Goal: Task Accomplishment & Management: Use online tool/utility

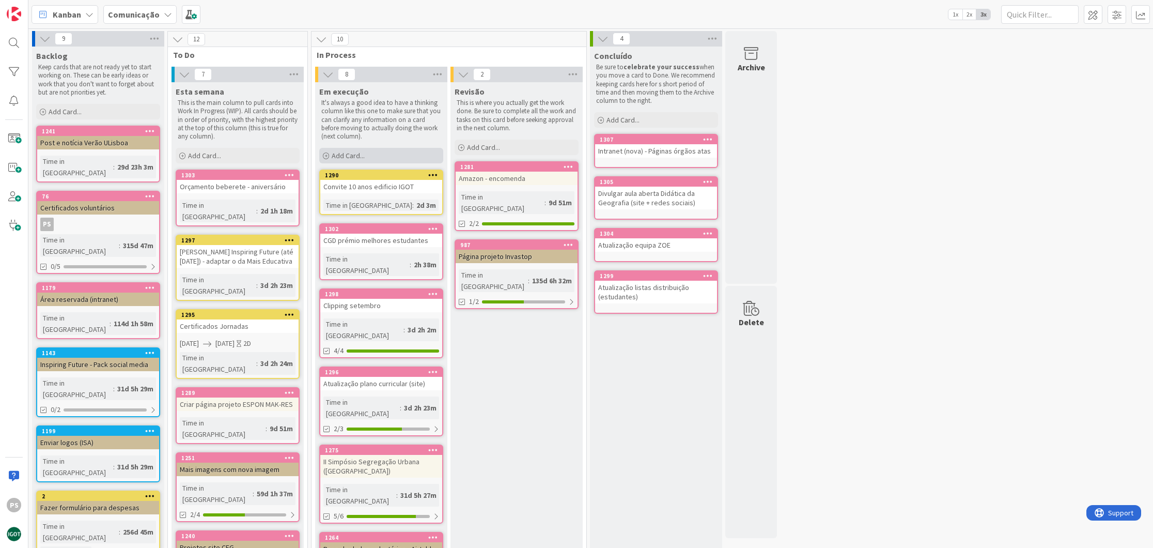
click at [387, 149] on div "Add Card..." at bounding box center [381, 155] width 124 height 15
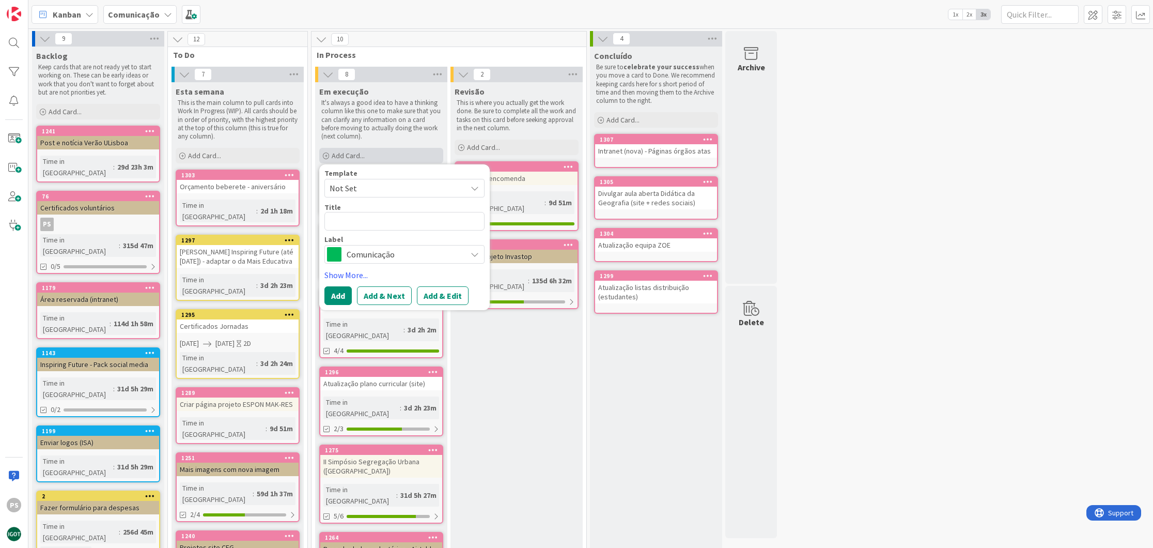
type textarea "x"
type textarea "I"
type textarea "x"
type textarea "In"
type textarea "x"
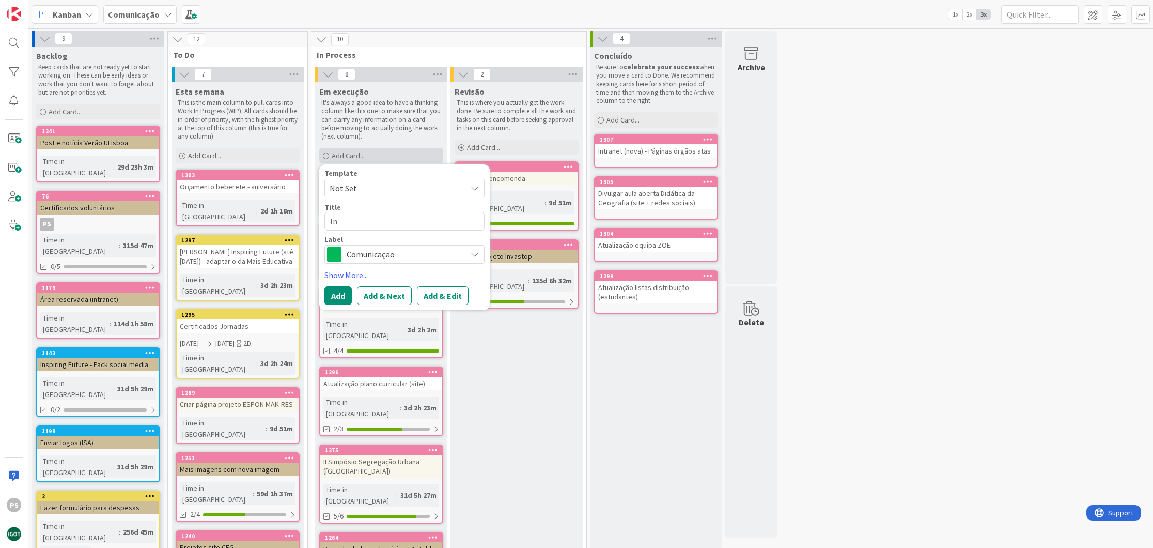
type textarea "Int"
type textarea "x"
type textarea "Intr"
type textarea "x"
type textarea "Intra"
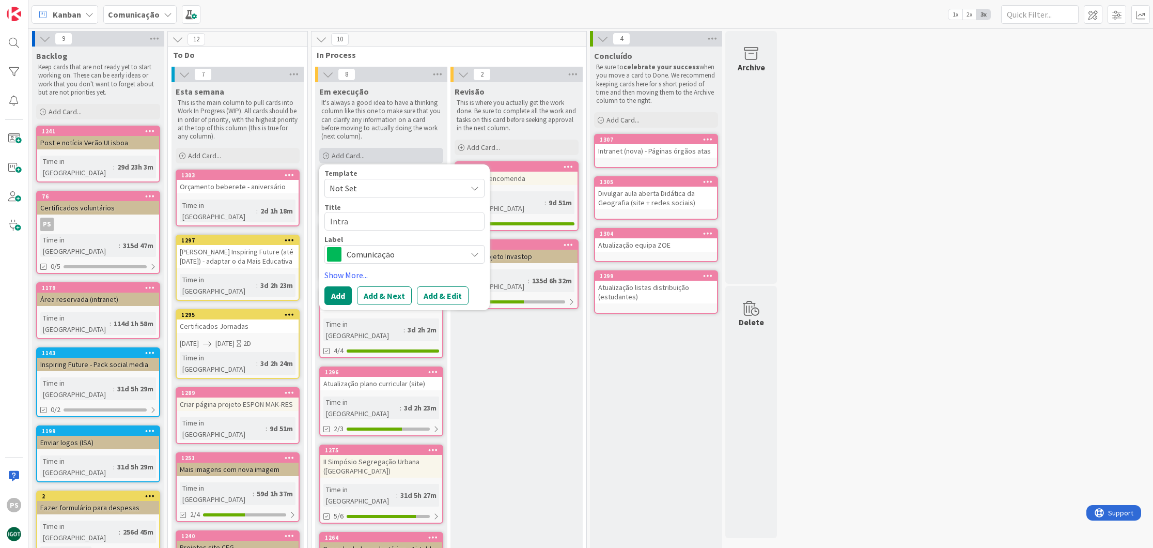
type textarea "x"
type textarea "Intran"
type textarea "x"
type textarea "Intrane"
type textarea "x"
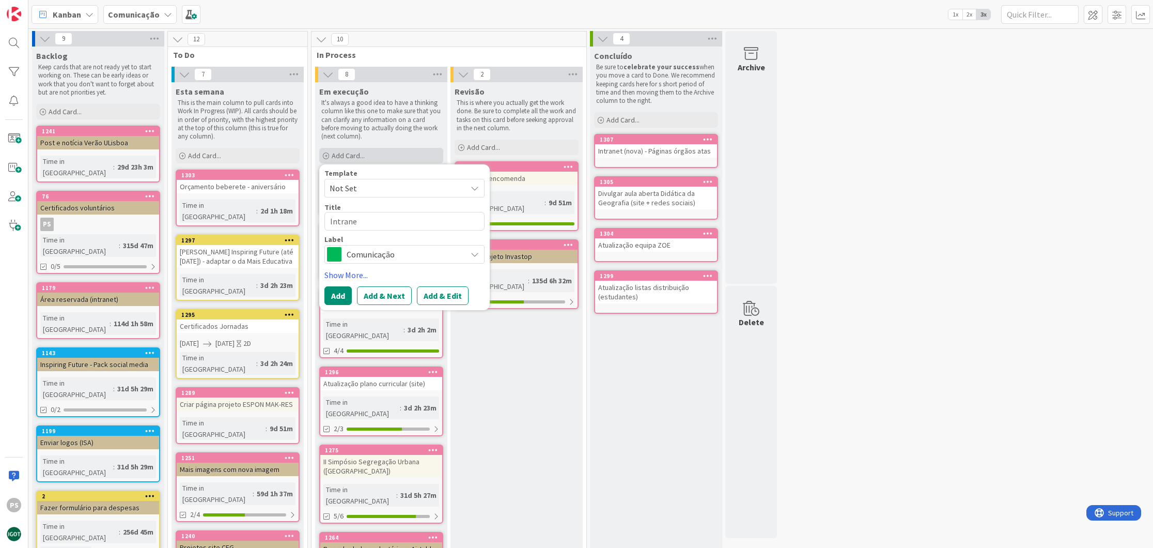
type textarea "Intranet"
type textarea "x"
type textarea "Intranet"
type textarea "x"
type textarea "Intranet -"
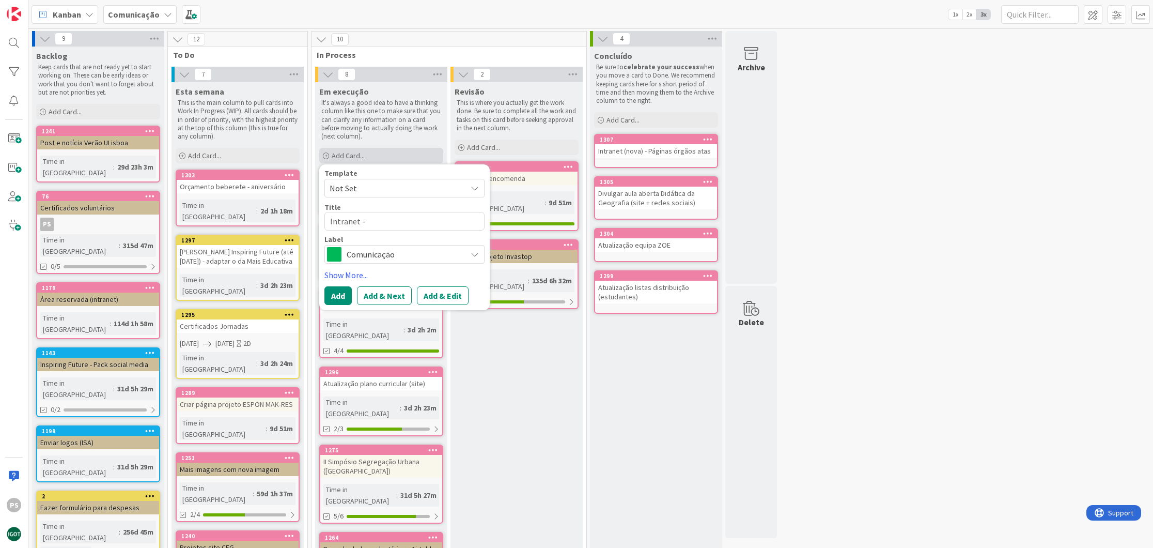
type textarea "x"
type textarea "Intranet -"
type textarea "x"
type textarea "Intranet - p´"
type textarea "x"
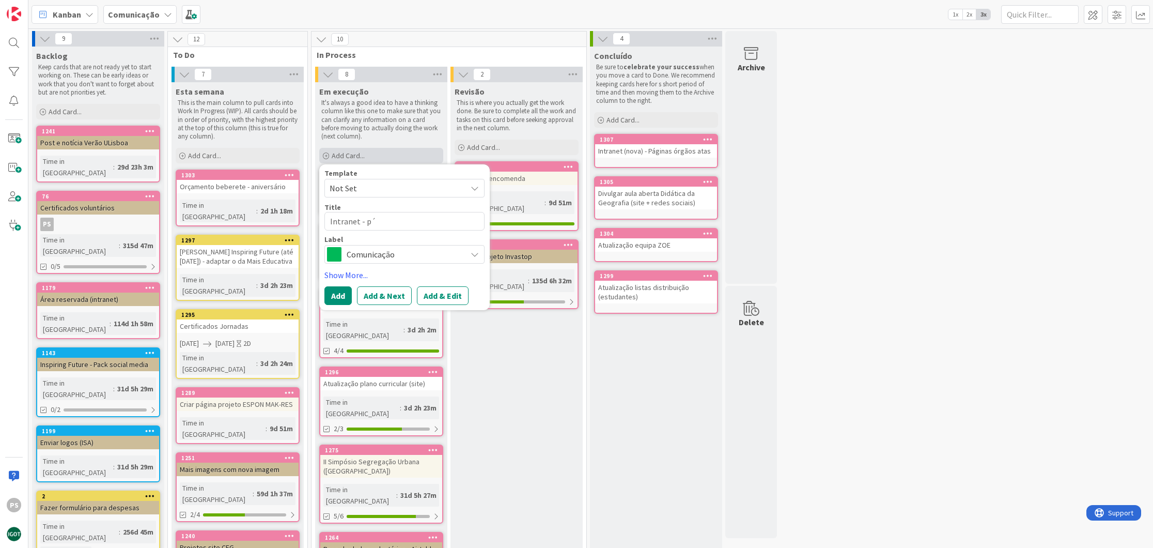
type textarea "Intranet - pá"
type textarea "x"
type textarea "Intranet - pág"
type textarea "x"
type textarea "Intranet - pági"
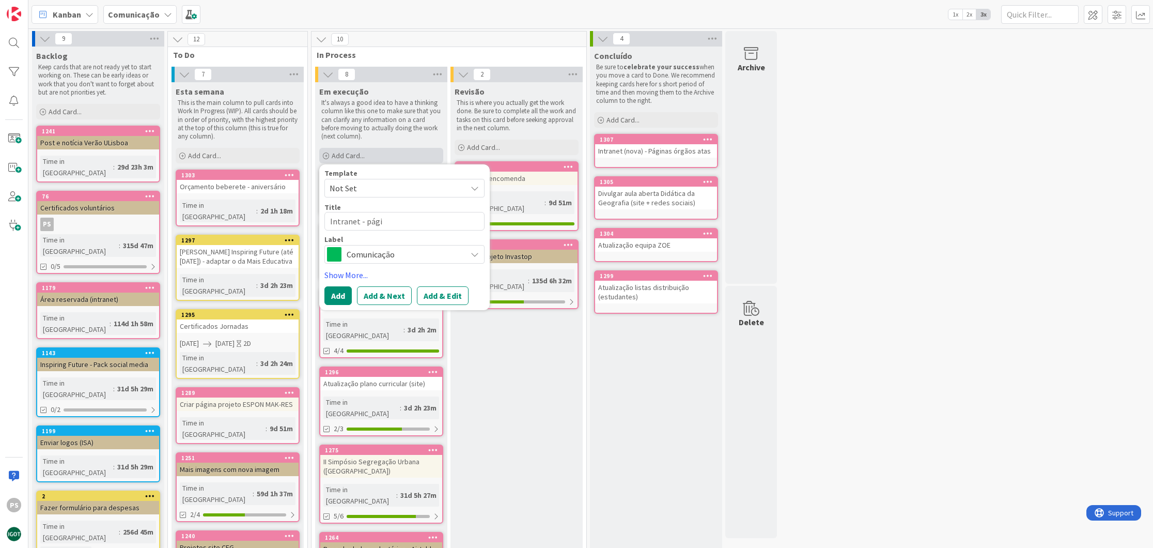
type textarea "x"
type textarea "Intranet - págin"
type textarea "x"
type textarea "Intranet - página"
type textarea "x"
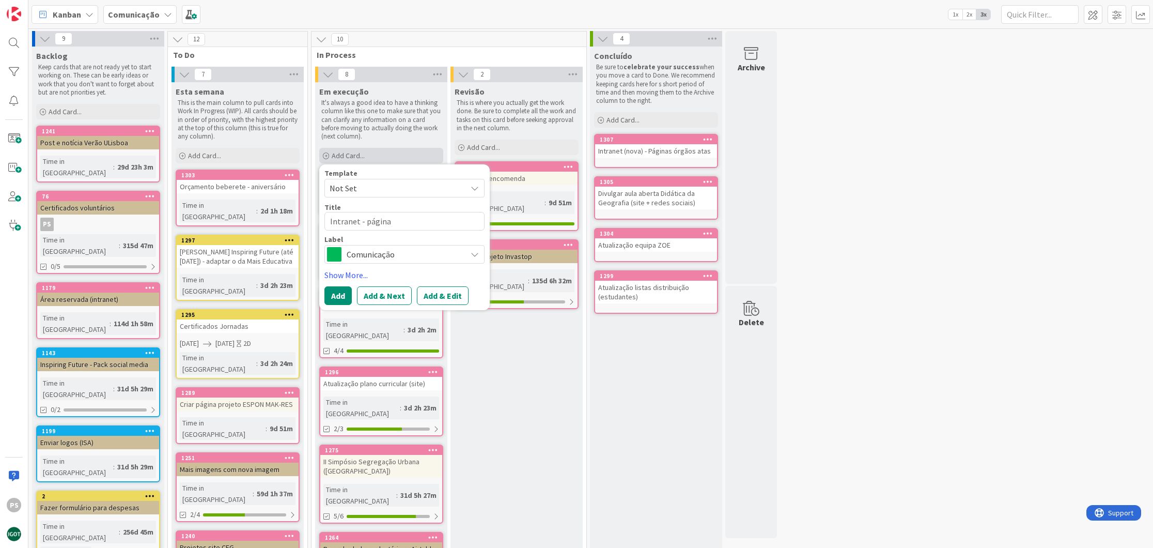
type textarea "Intranet - página"
type textarea "x"
type textarea "Intranet - página d"
type textarea "x"
type textarea "Intranet - página de"
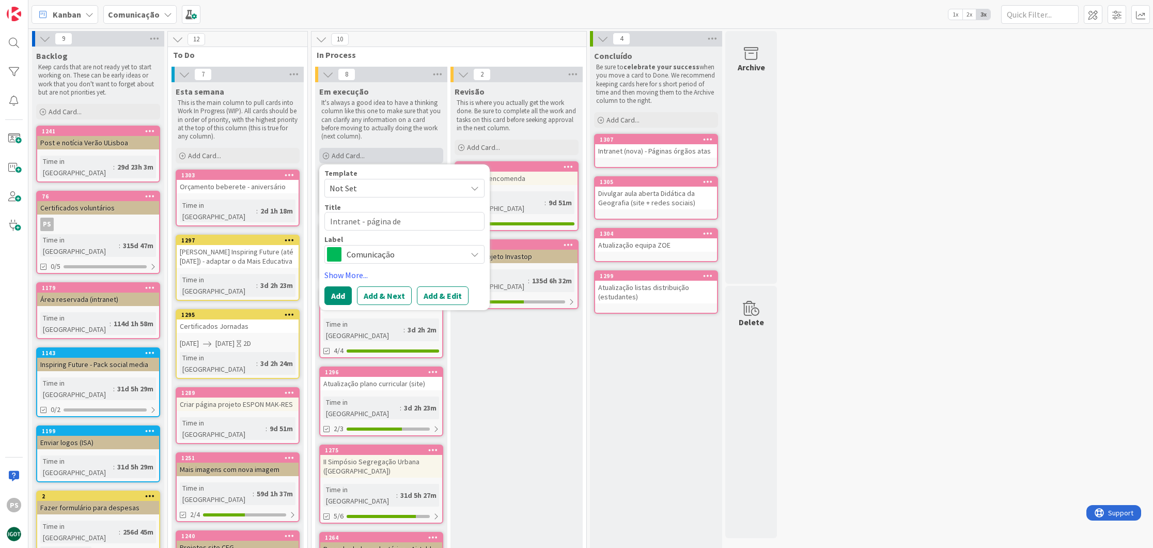
type textarea "x"
type textarea "Intranet - página des"
type textarea "x"
type textarea "Intranet - página desp"
type textarea "x"
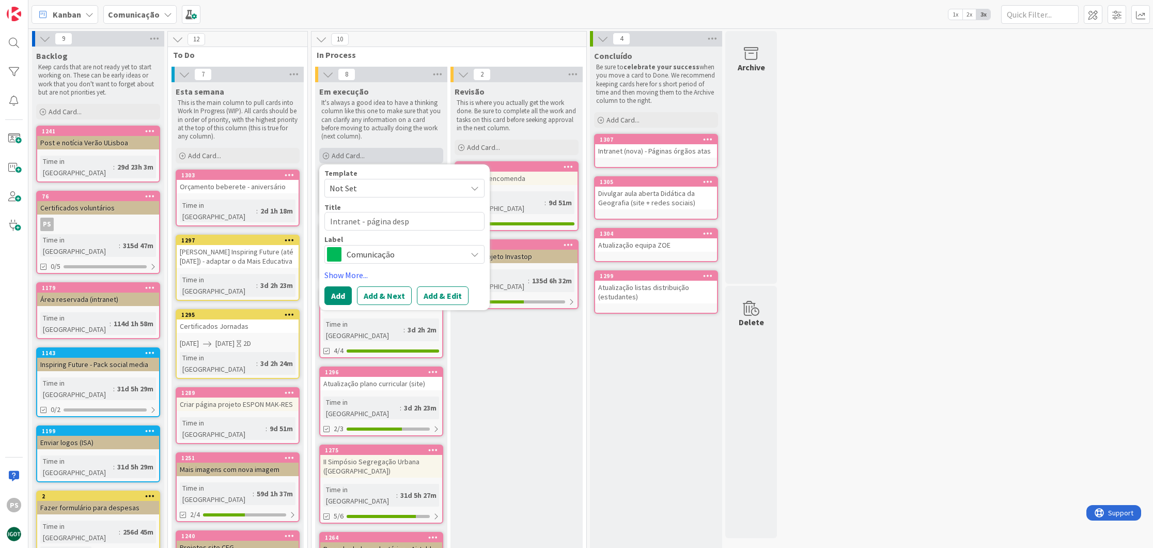
type textarea "Intranet - página despe"
type textarea "x"
type textarea "Intranet - página despes"
type textarea "x"
type textarea "Intranet - página despesa"
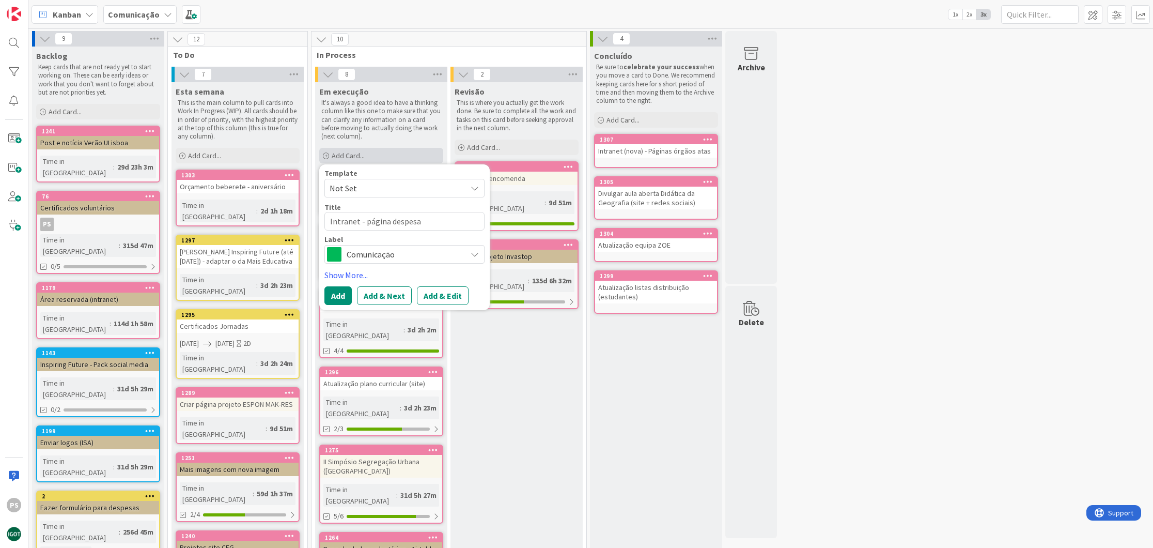
type textarea "x"
type textarea "Intranet - página despesas"
click at [366, 254] on span "Comunicação" at bounding box center [404, 254] width 115 height 14
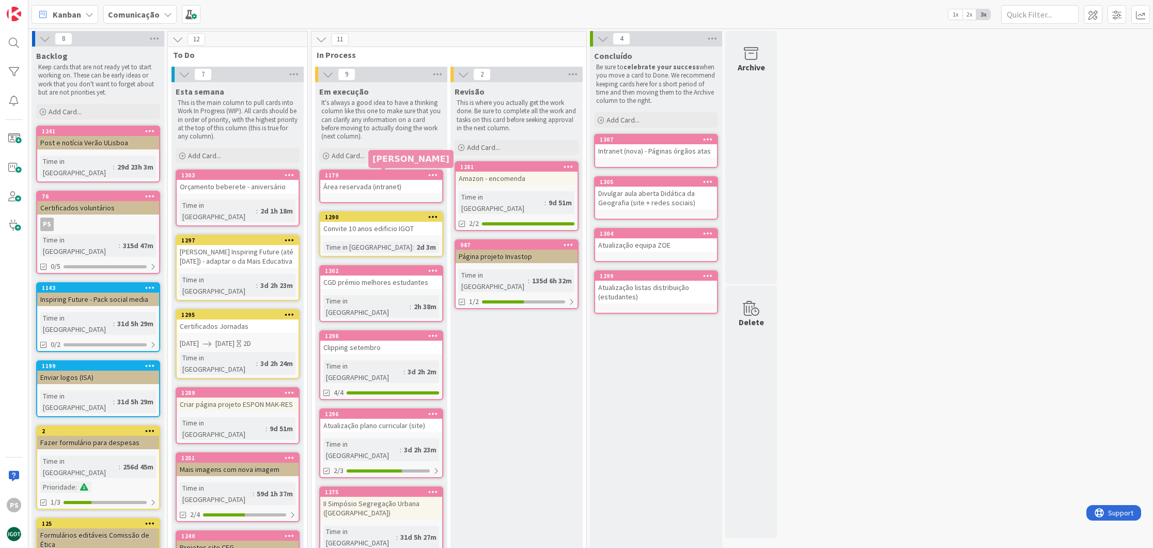
click at [376, 177] on div "1179" at bounding box center [383, 175] width 117 height 7
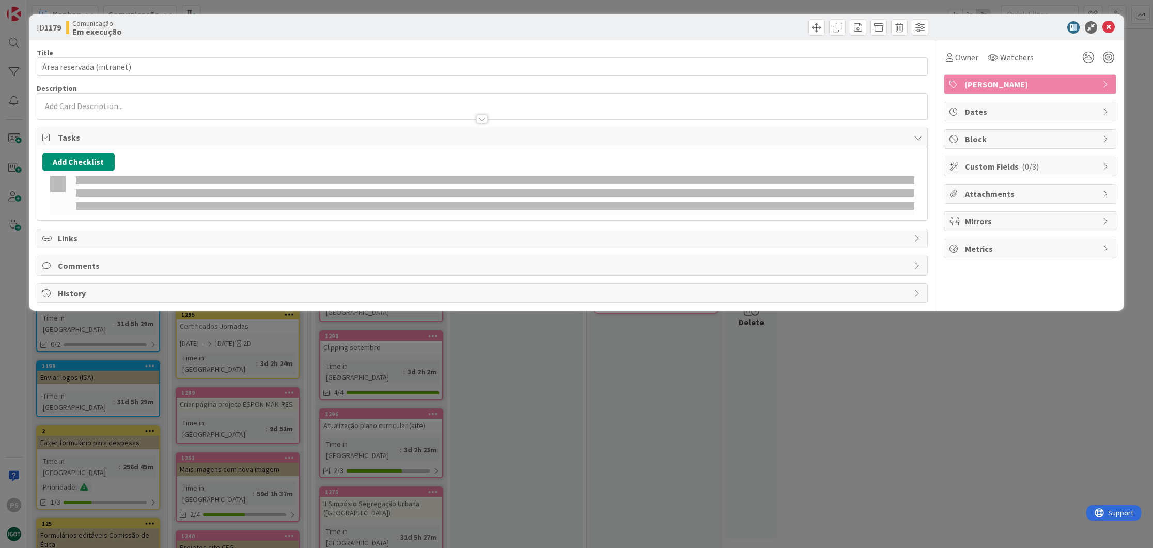
type textarea "x"
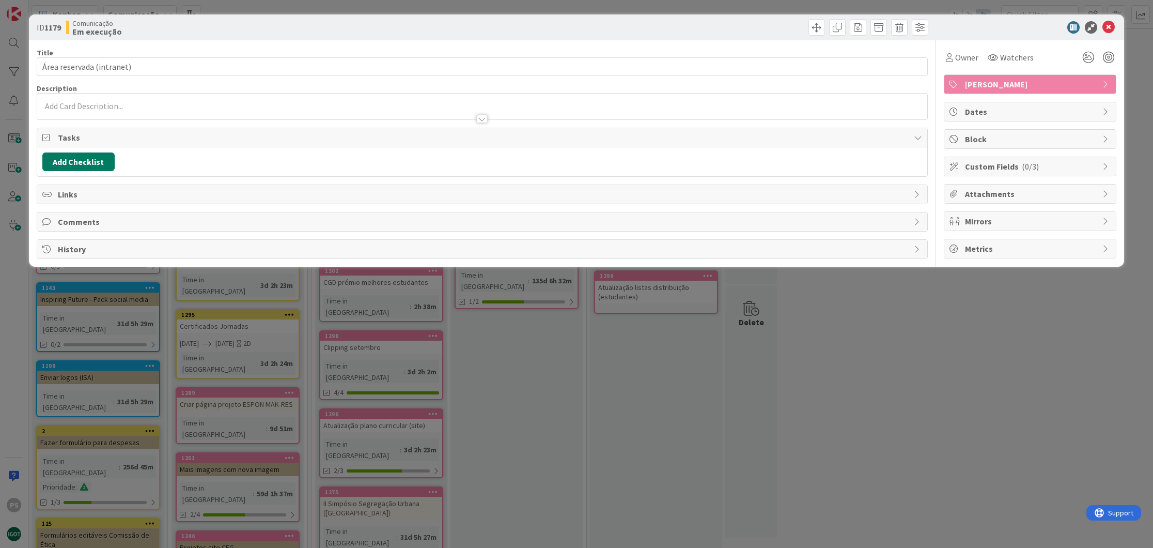
click at [80, 159] on button "Add Checklist" at bounding box center [78, 161] width 72 height 19
type input "Lista"
type textarea "x"
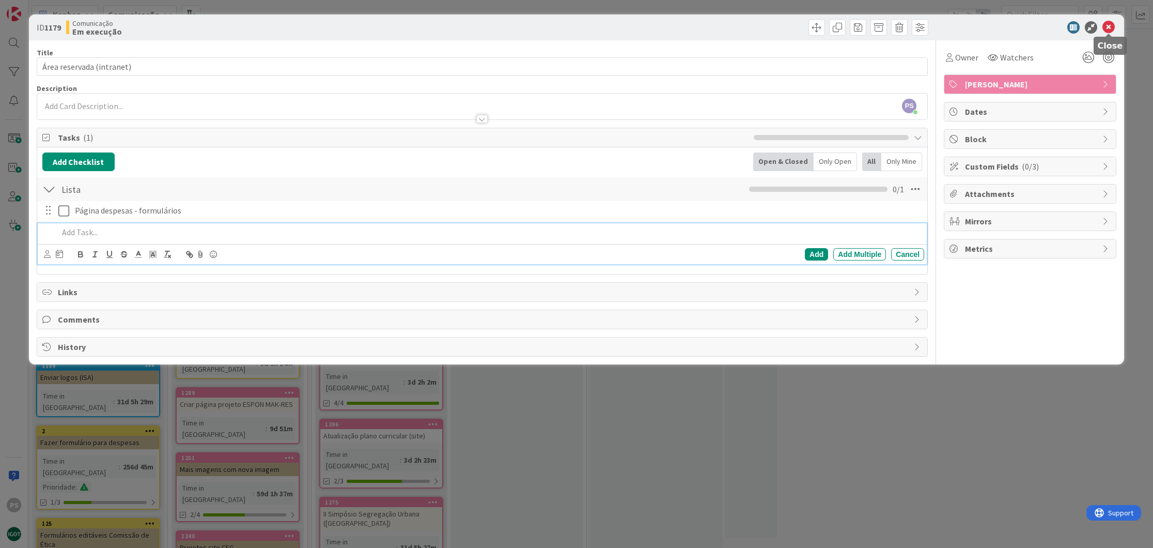
click at [1111, 27] on icon at bounding box center [1108, 27] width 12 height 12
type textarea "x"
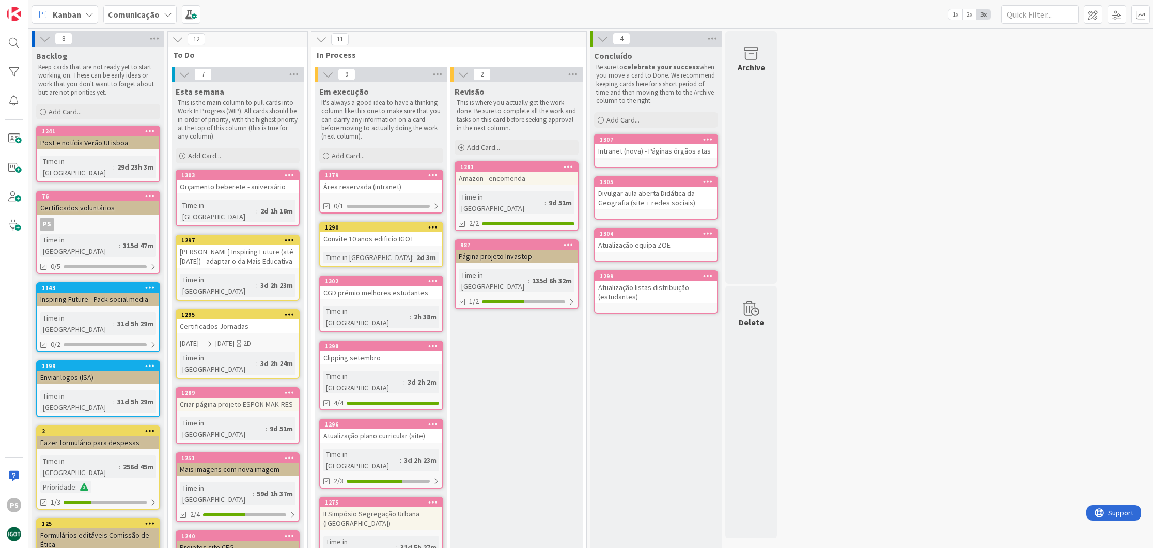
scroll to position [2, 0]
